Goal: Transaction & Acquisition: Purchase product/service

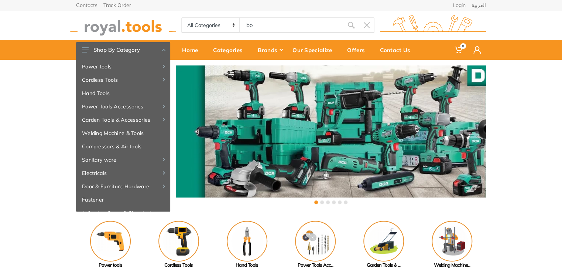
type input "bo"
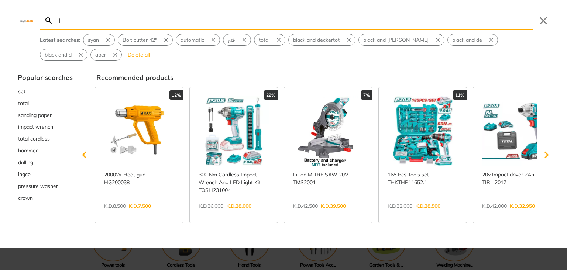
type input "ll"
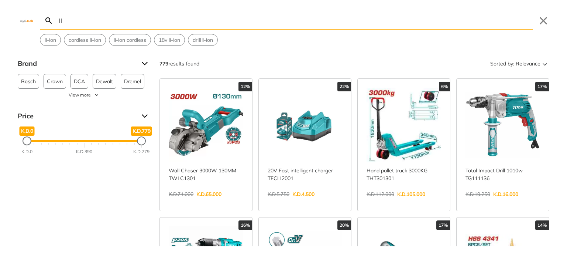
type input "l"
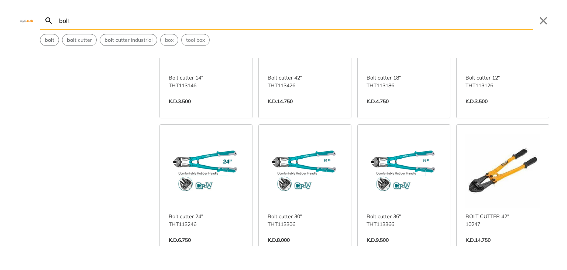
scroll to position [122, 0]
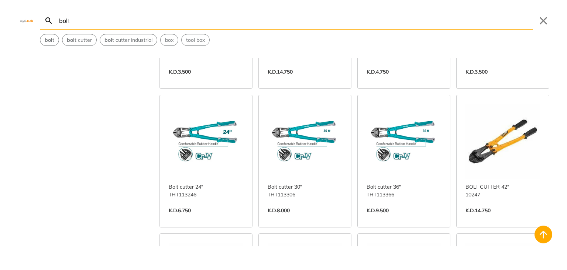
type input "bol"
click at [299, 218] on link "View more →" at bounding box center [305, 218] width 75 height 0
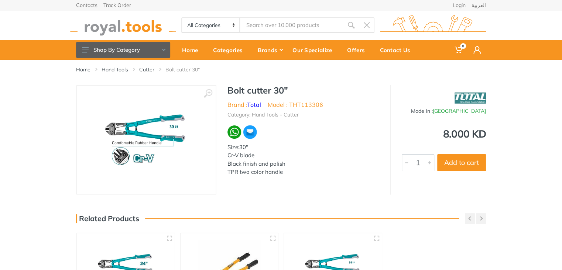
click at [320, 104] on li "Model : THT113306" at bounding box center [295, 104] width 55 height 9
drag, startPoint x: 324, startPoint y: 105, endPoint x: 290, endPoint y: 109, distance: 34.2
click at [290, 109] on ul "Brand : Total Model : THT113306" at bounding box center [302, 104] width 151 height 9
copy li "THT113306"
